Goal: Communication & Community: Connect with others

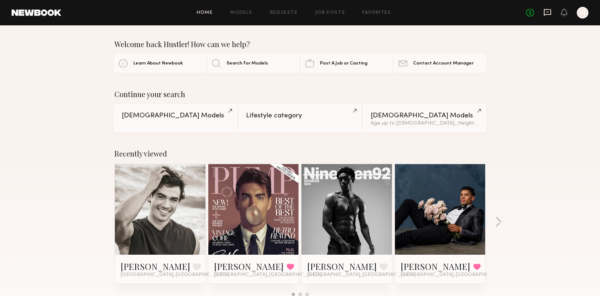
drag, startPoint x: 542, startPoint y: 13, endPoint x: 550, endPoint y: 12, distance: 7.8
click at [542, 13] on div "No fees up to $5,000 H" at bounding box center [557, 13] width 62 height 12
click at [554, 11] on div "No fees up to $5,000 H" at bounding box center [557, 13] width 62 height 12
click at [552, 11] on div "No fees up to $5,000 H" at bounding box center [557, 13] width 62 height 12
click at [549, 13] on icon at bounding box center [547, 12] width 8 height 8
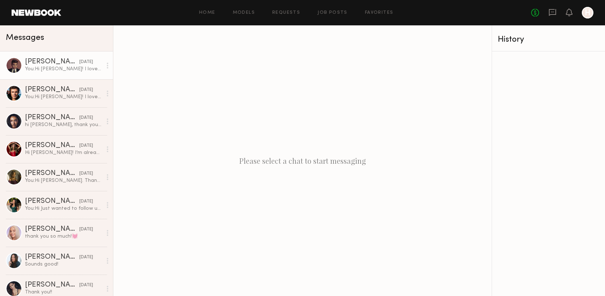
click at [62, 70] on div "You: Hi [PERSON_NAME]! I love your portfolio and would love to consider you for…" at bounding box center [63, 69] width 77 height 7
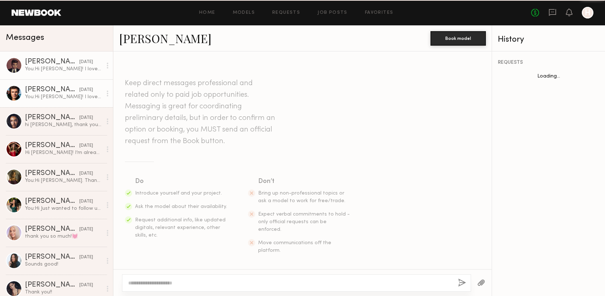
scroll to position [136, 0]
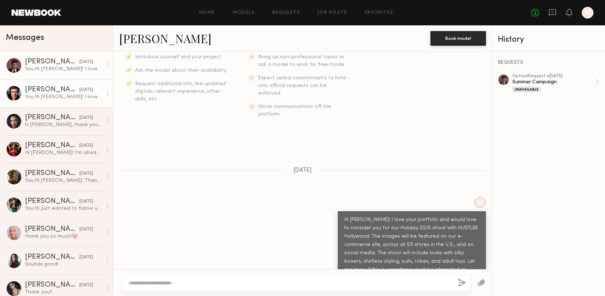
click at [58, 91] on div "[PERSON_NAME]" at bounding box center [52, 89] width 54 height 7
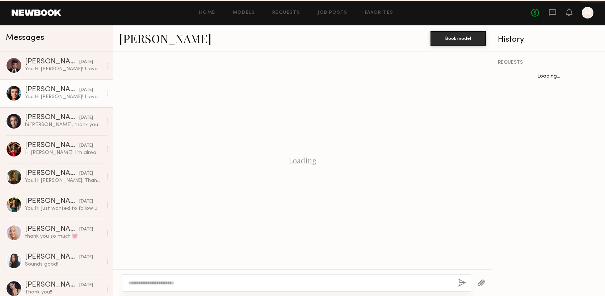
scroll to position [136, 0]
